Goal: Entertainment & Leisure: Consume media (video, audio)

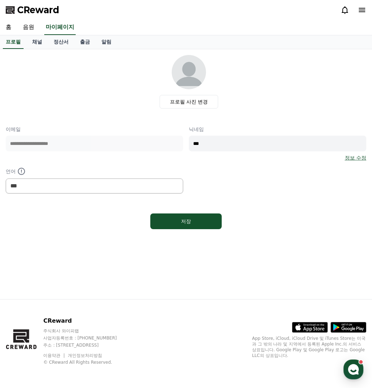
select select "**********"
click at [30, 29] on link "음원" at bounding box center [28, 27] width 23 height 15
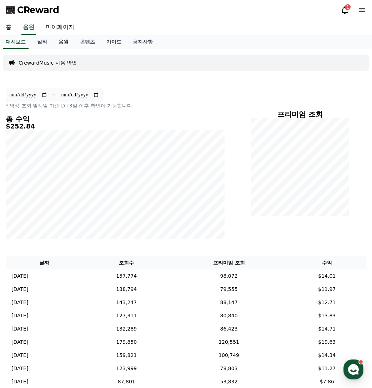
drag, startPoint x: 64, startPoint y: 44, endPoint x: 69, endPoint y: 42, distance: 5.3
click at [64, 44] on link "음원" at bounding box center [63, 42] width 21 height 14
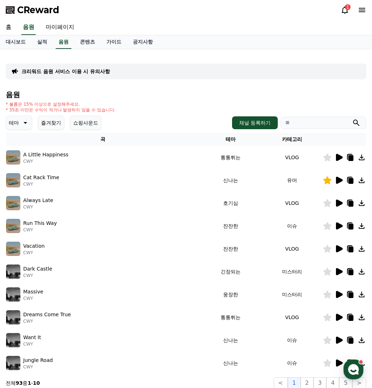
click at [53, 125] on button "즐겨찾기" at bounding box center [51, 123] width 26 height 14
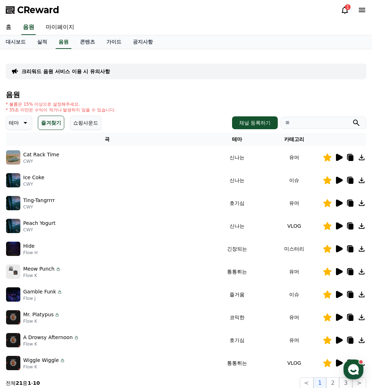
click at [340, 226] on icon at bounding box center [339, 225] width 7 height 7
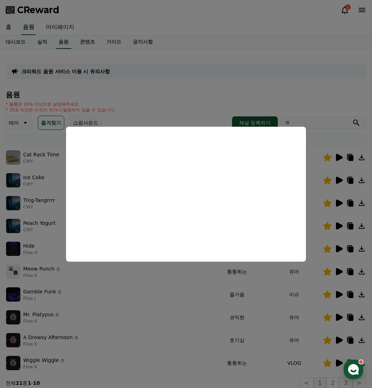
click at [184, 343] on button "close modal" at bounding box center [186, 194] width 372 height 388
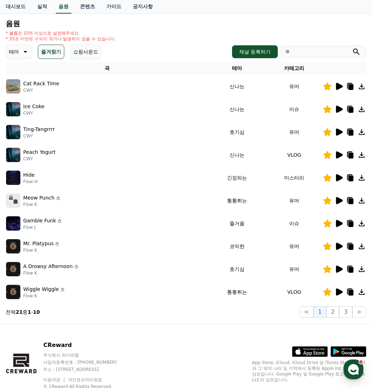
scroll to position [71, 0]
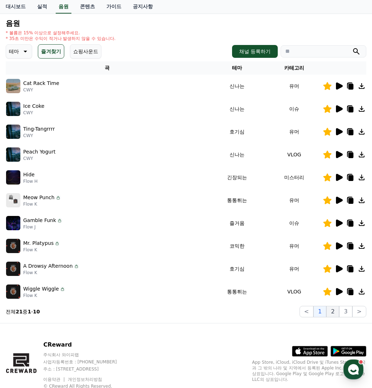
click at [338, 309] on button "2" at bounding box center [332, 311] width 13 height 11
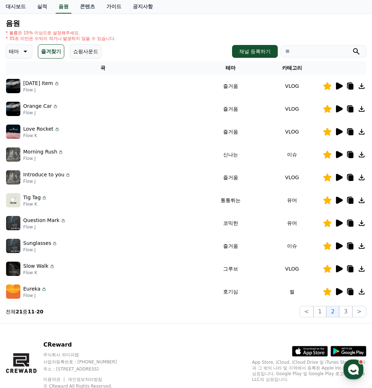
click at [340, 267] on icon at bounding box center [339, 268] width 7 height 7
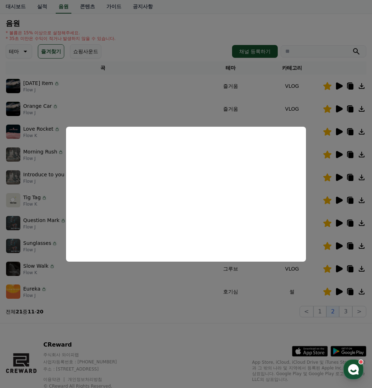
click at [167, 313] on button "close modal" at bounding box center [186, 194] width 372 height 388
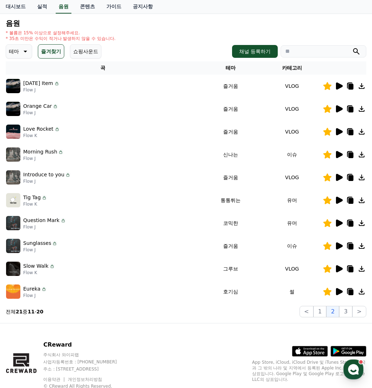
click at [338, 291] on icon at bounding box center [339, 291] width 7 height 7
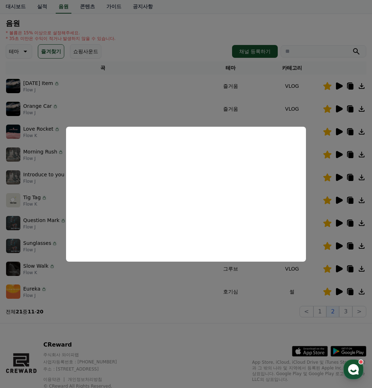
click at [171, 289] on button "close modal" at bounding box center [186, 194] width 372 height 388
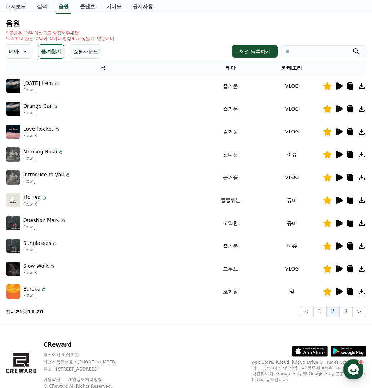
click at [337, 179] on icon at bounding box center [339, 177] width 7 height 7
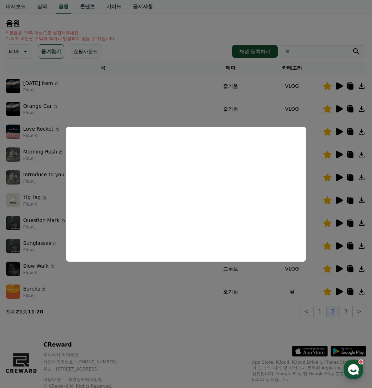
click at [148, 75] on button "close modal" at bounding box center [186, 194] width 372 height 388
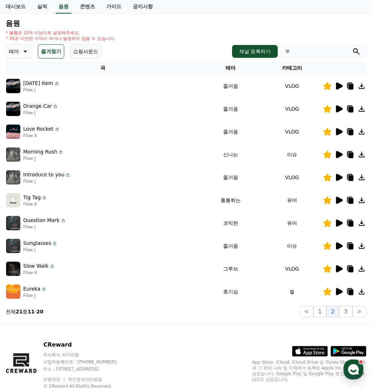
click at [350, 180] on icon at bounding box center [351, 178] width 5 height 6
click at [169, 210] on td "Tig Tag Flow K" at bounding box center [103, 200] width 194 height 23
click at [121, 109] on div "Orange Car Flow J" at bounding box center [103, 109] width 194 height 14
click at [336, 107] on icon at bounding box center [339, 109] width 9 height 9
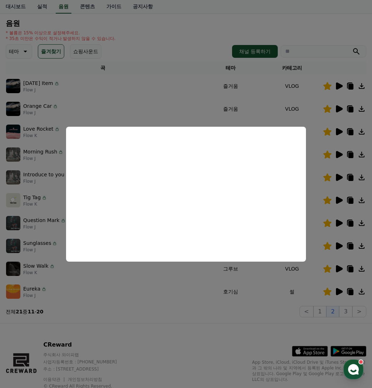
click at [106, 81] on button "close modal" at bounding box center [186, 194] width 372 height 388
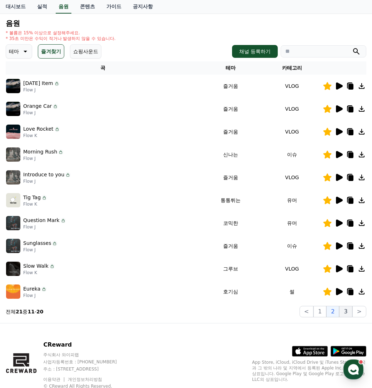
click at [347, 313] on button "3" at bounding box center [345, 311] width 13 height 11
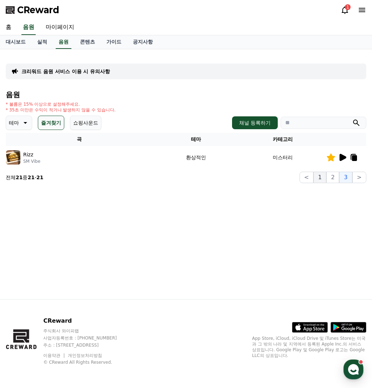
click at [322, 178] on button "1" at bounding box center [320, 177] width 13 height 11
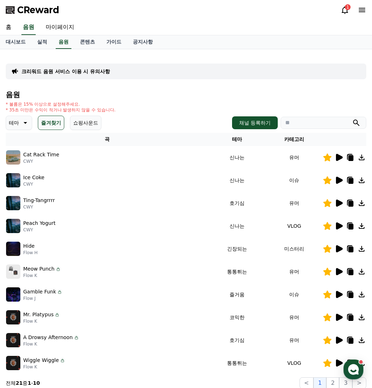
click at [341, 160] on icon at bounding box center [339, 157] width 9 height 9
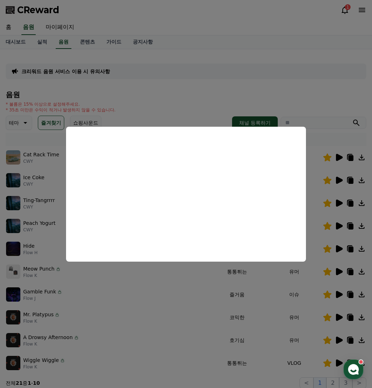
click at [88, 295] on button "close modal" at bounding box center [186, 194] width 372 height 388
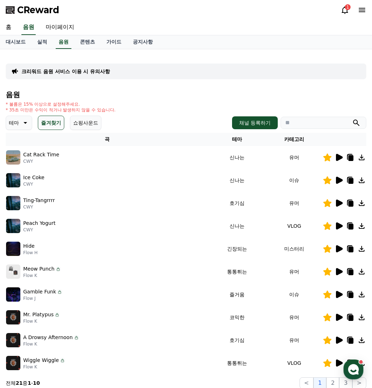
click at [343, 295] on icon at bounding box center [339, 294] width 9 height 9
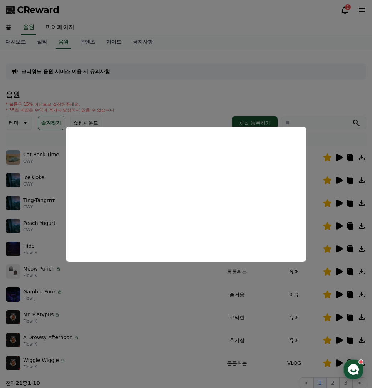
click at [46, 237] on button "close modal" at bounding box center [186, 194] width 372 height 388
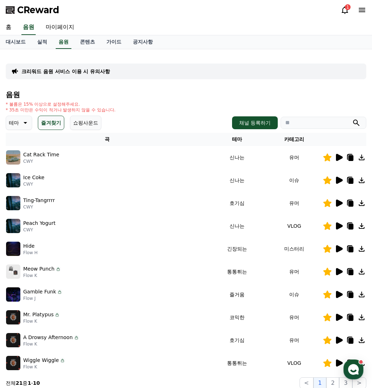
click at [341, 225] on icon at bounding box center [339, 225] width 7 height 7
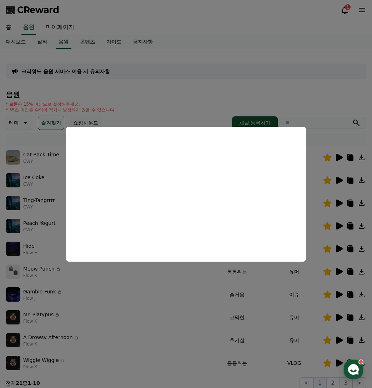
click at [124, 311] on button "close modal" at bounding box center [186, 194] width 372 height 388
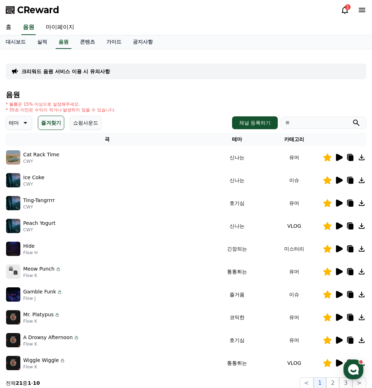
click at [349, 224] on icon at bounding box center [350, 226] width 9 height 9
